Goal: Task Accomplishment & Management: Complete application form

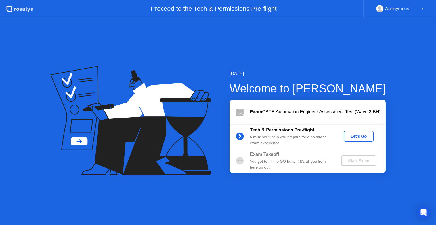
click at [350, 137] on div "Let's Go" at bounding box center [358, 136] width 25 height 5
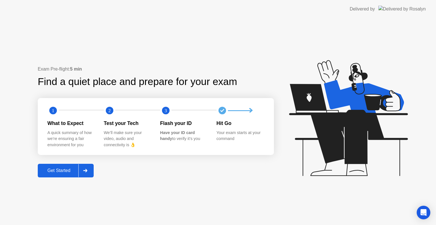
click at [56, 168] on div "Get Started" at bounding box center [58, 170] width 39 height 5
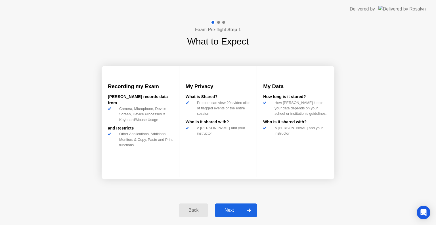
click at [232, 206] on button "Next" at bounding box center [236, 211] width 42 height 14
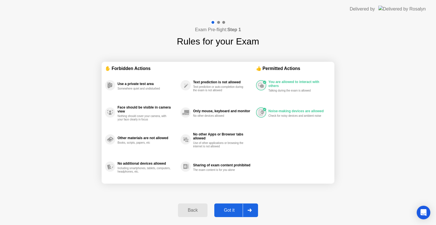
click at [232, 208] on div "Got it" at bounding box center [229, 210] width 27 height 5
select select "**********"
select select "*******"
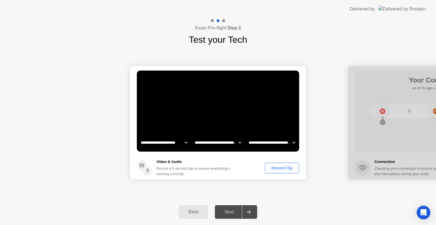
click at [281, 169] on div "Record Clip" at bounding box center [282, 168] width 30 height 5
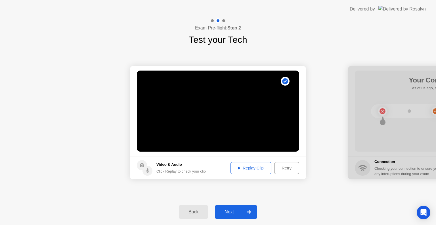
click at [245, 167] on div "Replay Clip" at bounding box center [251, 168] width 37 height 5
click at [232, 214] on div "Next" at bounding box center [229, 212] width 25 height 5
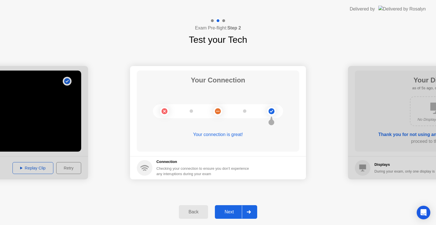
click at [233, 211] on div "Next" at bounding box center [229, 212] width 25 height 5
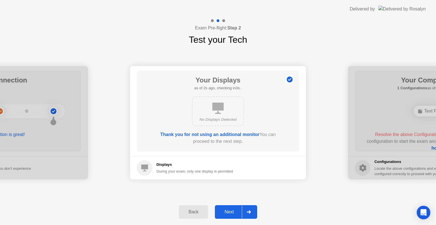
click at [225, 213] on div "Next" at bounding box center [229, 212] width 25 height 5
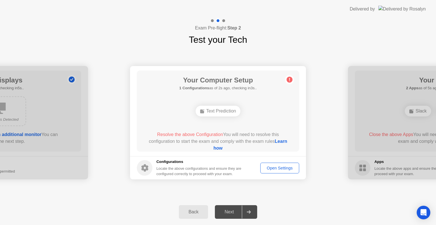
click at [216, 111] on div "Text Prediction" at bounding box center [218, 111] width 45 height 11
click at [289, 79] on circle at bounding box center [290, 80] width 6 height 6
click at [276, 164] on button "Open Settings" at bounding box center [279, 168] width 39 height 11
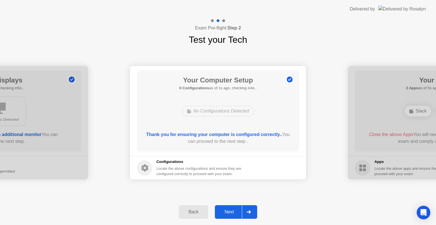
click at [231, 217] on button "Next" at bounding box center [236, 213] width 42 height 14
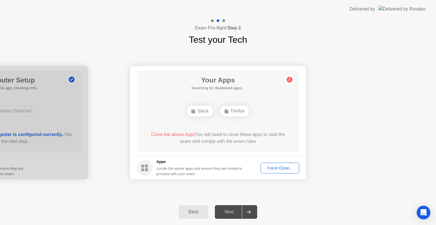
click at [227, 111] on rect at bounding box center [227, 112] width 4 height 4
click at [225, 115] on div "Slack" at bounding box center [218, 111] width 26 height 11
click at [159, 140] on div "Close the above App You will need to close this app to start the exam and compl…" at bounding box center [218, 138] width 146 height 14
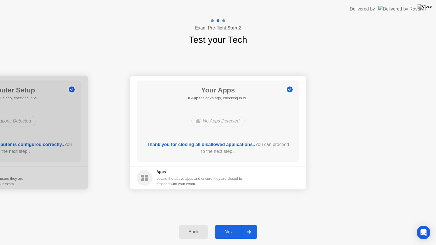
click at [226, 225] on div "Next" at bounding box center [229, 232] width 25 height 5
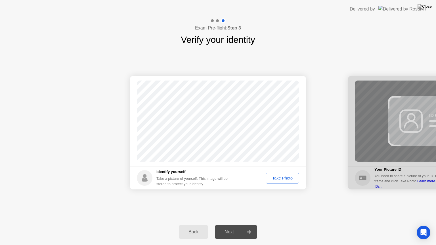
click at [276, 179] on div "Take Photo" at bounding box center [283, 178] width 30 height 5
click at [234, 225] on div "Next" at bounding box center [229, 232] width 25 height 5
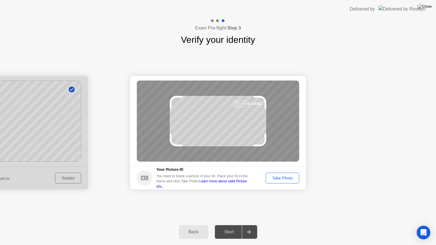
click at [271, 176] on div "Take Photo" at bounding box center [283, 178] width 30 height 5
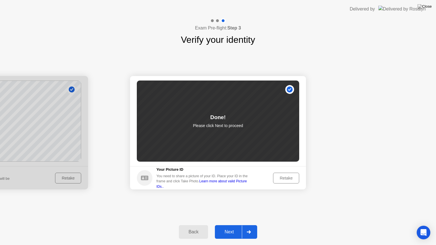
click at [230, 225] on div "Next" at bounding box center [229, 232] width 25 height 5
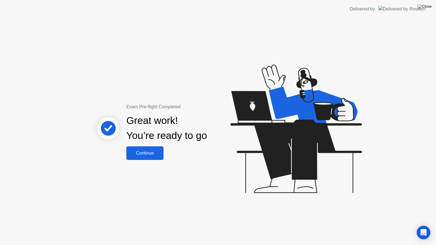
click at [150, 157] on button "Continue" at bounding box center [144, 154] width 37 height 14
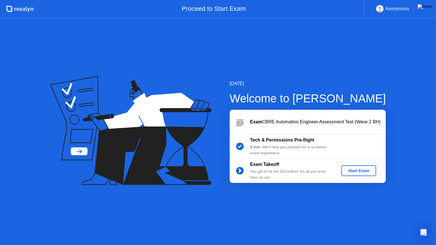
click at [359, 167] on button "Start Exam" at bounding box center [358, 171] width 35 height 11
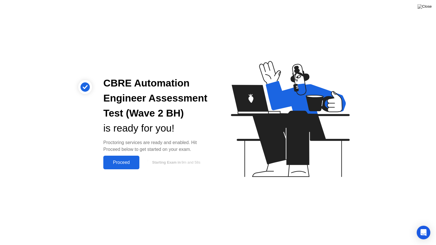
click at [123, 160] on div "Proceed" at bounding box center [121, 162] width 33 height 5
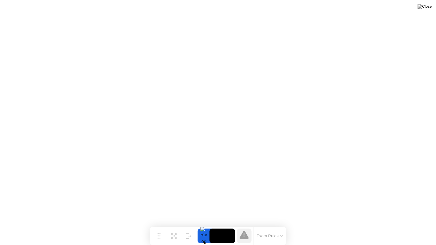
click at [279, 225] on button "Exam Rules" at bounding box center [270, 236] width 30 height 5
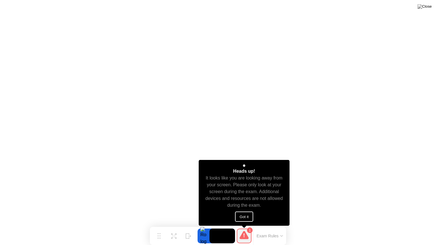
click at [244, 217] on button "Got it" at bounding box center [244, 217] width 18 height 10
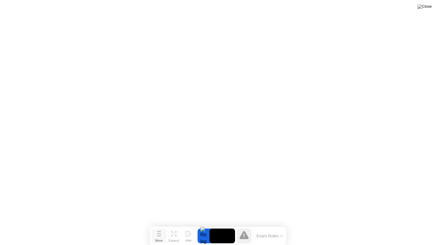
click at [159, 225] on icon at bounding box center [159, 234] width 3 height 6
click at [428, 8] on img at bounding box center [425, 6] width 14 height 5
drag, startPoint x: 202, startPoint y: 133, endPoint x: 207, endPoint y: 129, distance: 6.0
